Goal: Information Seeking & Learning: Learn about a topic

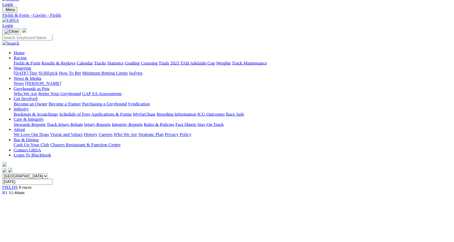
scroll to position [13, 0]
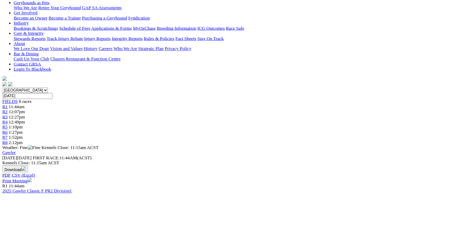
scroll to position [122, 0]
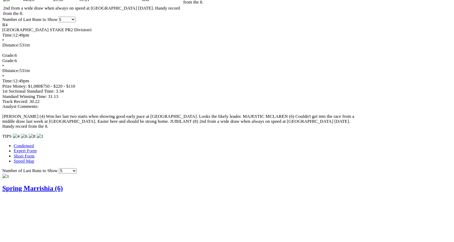
scroll to position [510, 0]
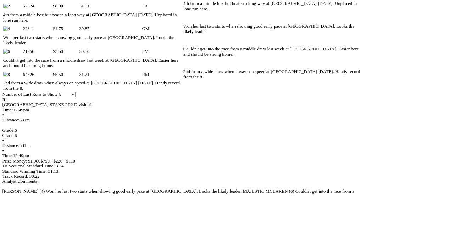
scroll to position [394, 0]
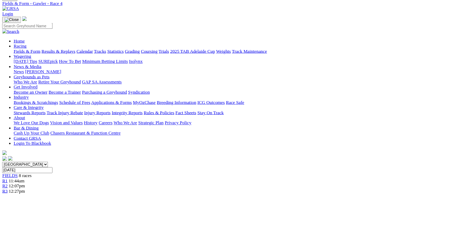
scroll to position [71, 0]
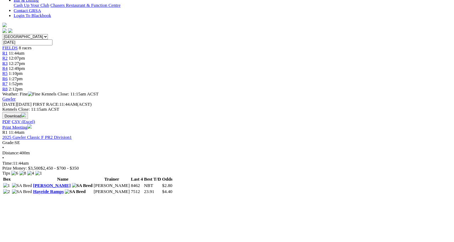
scroll to position [189, 0]
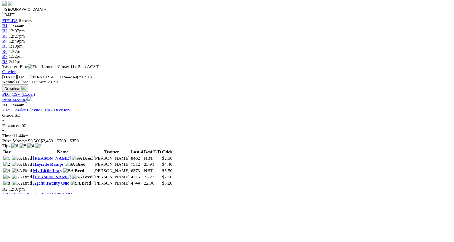
scroll to position [220, 0]
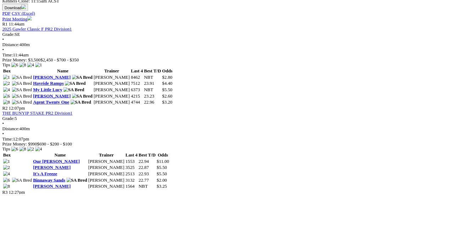
scroll to position [338, 0]
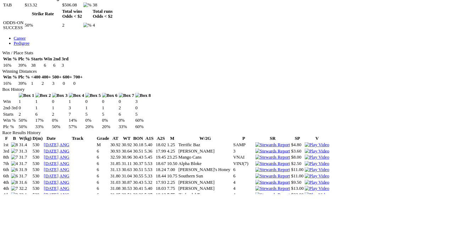
scroll to position [357, 0]
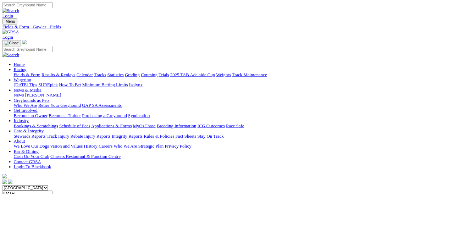
click at [94, 90] on link "Results & Replays" at bounding box center [73, 93] width 42 height 6
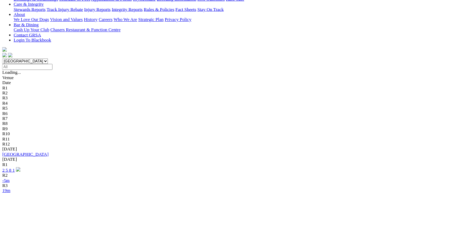
scroll to position [160, 0]
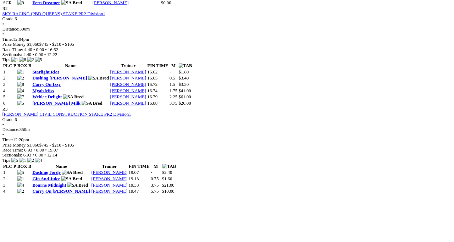
scroll to position [481, 0]
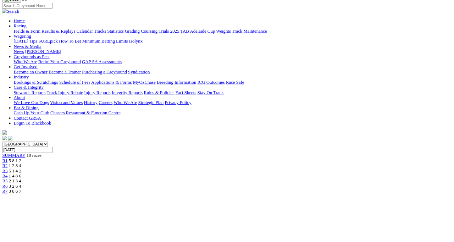
scroll to position [55, 0]
